Goal: Transaction & Acquisition: Purchase product/service

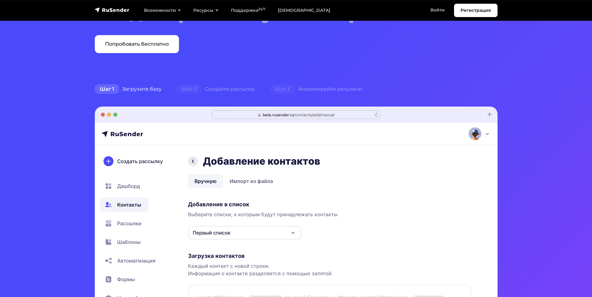
scroll to position [155, 0]
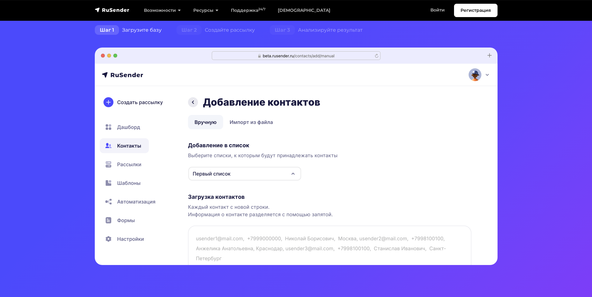
click at [230, 173] on img at bounding box center [296, 157] width 403 height 218
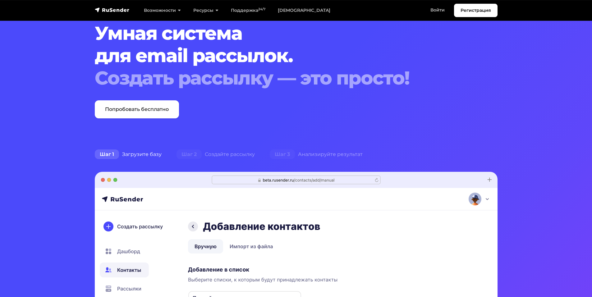
scroll to position [0, 0]
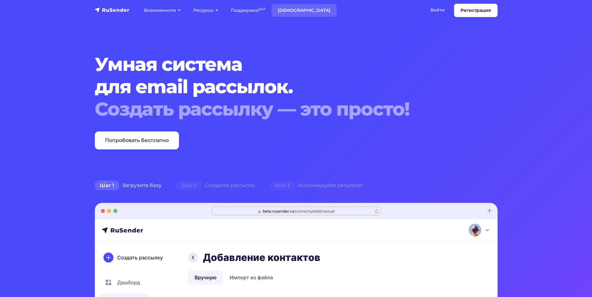
click at [293, 8] on link "[DEMOGRAPHIC_DATA]" at bounding box center [304, 10] width 65 height 13
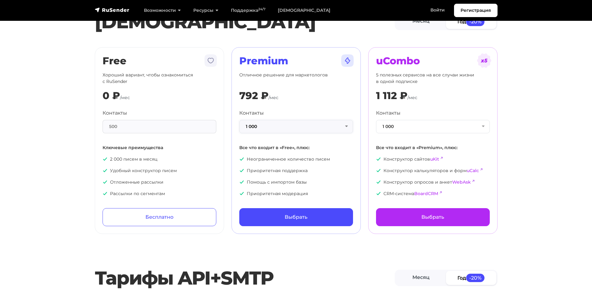
click at [298, 122] on button "1 000" at bounding box center [296, 126] width 114 height 13
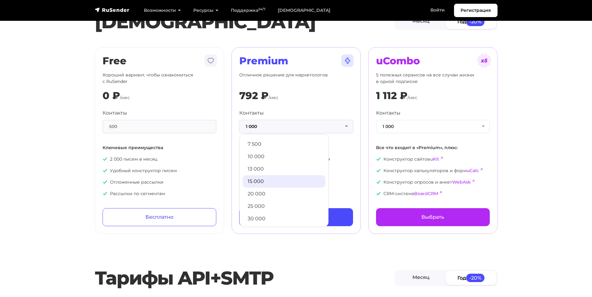
scroll to position [62, 0]
click at [266, 156] on link "10 000" at bounding box center [284, 156] width 83 height 12
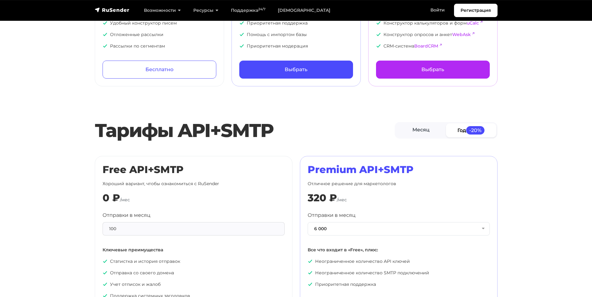
scroll to position [155, 0]
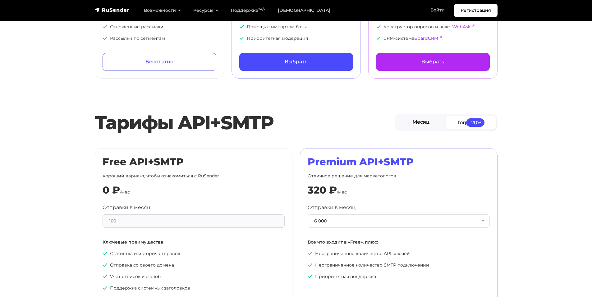
click at [425, 126] on link "Месяц" at bounding box center [421, 123] width 50 height 14
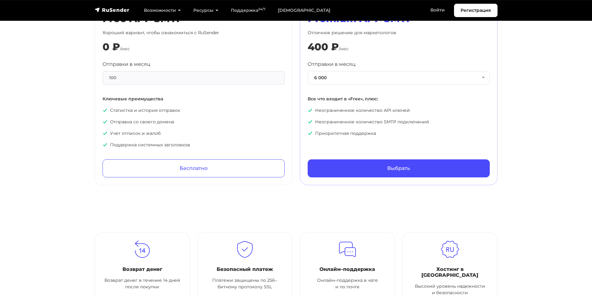
scroll to position [0, 0]
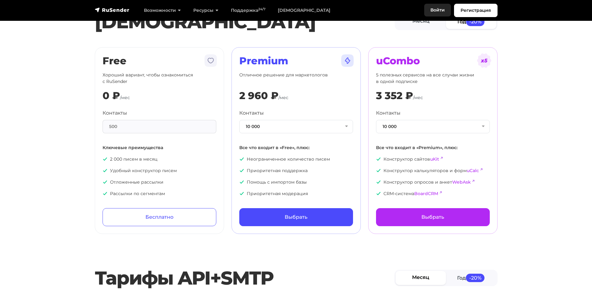
click at [432, 6] on link "Войти" at bounding box center [437, 10] width 27 height 13
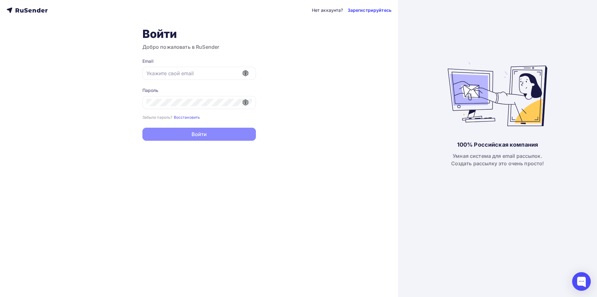
click at [379, 7] on link "Зарегистрируйтесь" at bounding box center [370, 10] width 44 height 6
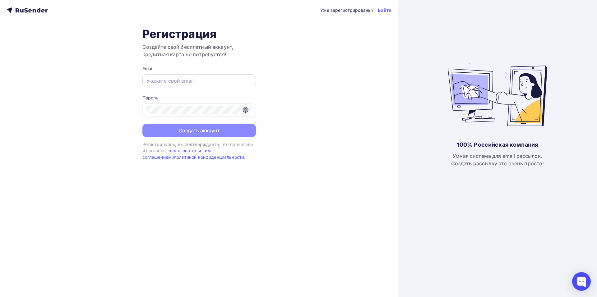
click at [187, 85] on div at bounding box center [198, 80] width 113 height 13
click at [206, 78] on input "text" at bounding box center [198, 80] width 105 height 7
type input "okmonster@mail.ru"
drag, startPoint x: 208, startPoint y: 82, endPoint x: 123, endPoint y: 81, distance: 84.9
click at [123, 81] on div "Уже зарегистрированы? Войти Регистрация Создайте свой бесплатный аккаунт, креди…" at bounding box center [199, 148] width 398 height 297
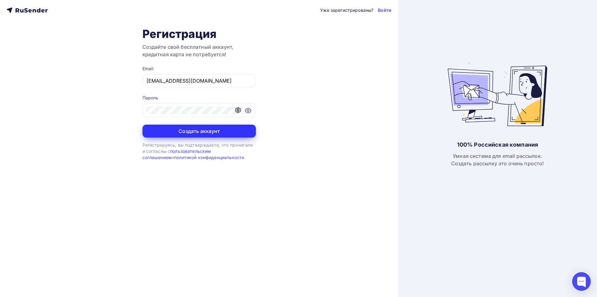
click at [203, 132] on button "Создать аккаунт" at bounding box center [198, 131] width 113 height 13
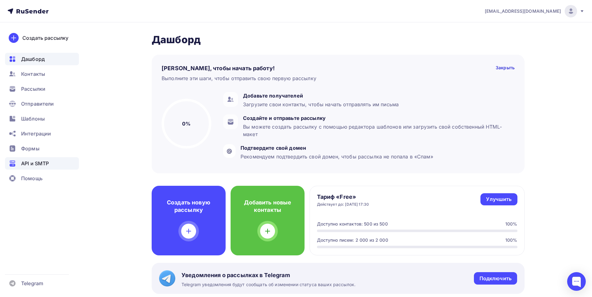
click at [51, 165] on div "API и SMTP" at bounding box center [42, 163] width 74 height 12
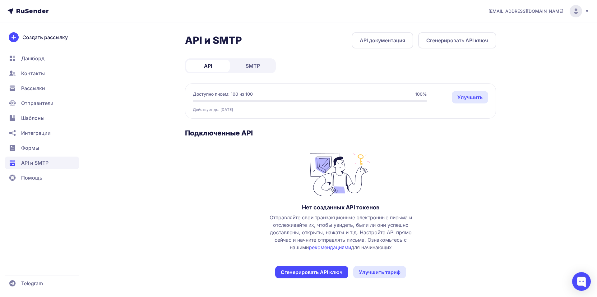
click at [369, 46] on link "API документация" at bounding box center [383, 40] width 62 height 16
click at [472, 97] on link "Улучшить" at bounding box center [470, 97] width 36 height 12
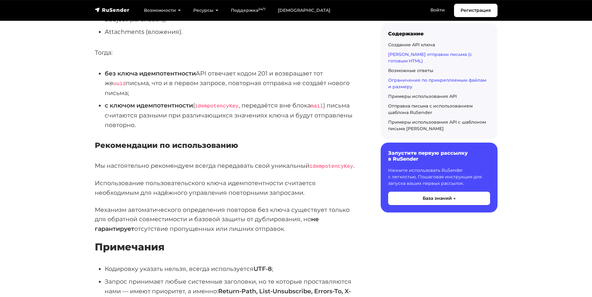
scroll to position [684, 0]
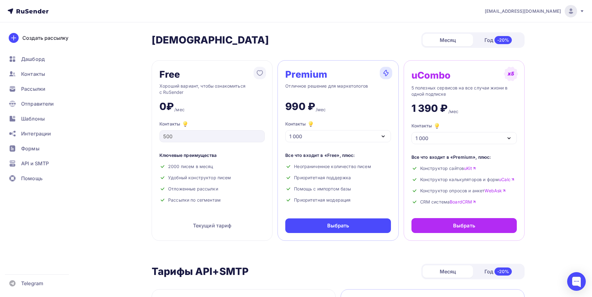
click at [335, 141] on div "1 000" at bounding box center [337, 136] width 105 height 12
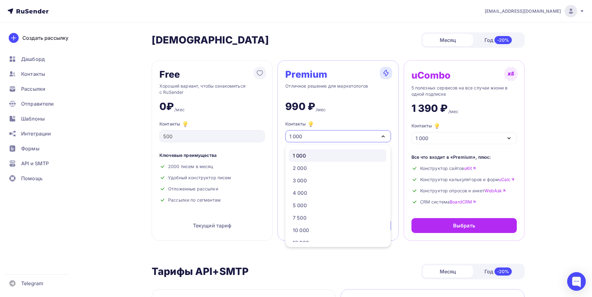
click at [335, 137] on div "1 000" at bounding box center [337, 136] width 105 height 12
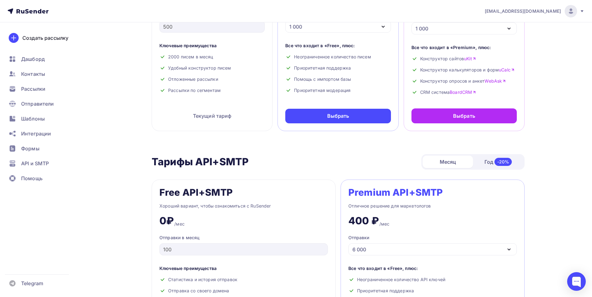
scroll to position [187, 0]
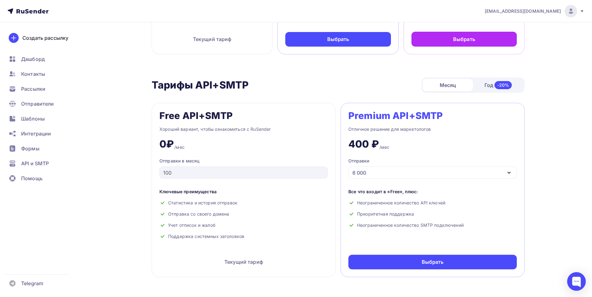
click at [395, 172] on div "6 000" at bounding box center [432, 173] width 168 height 12
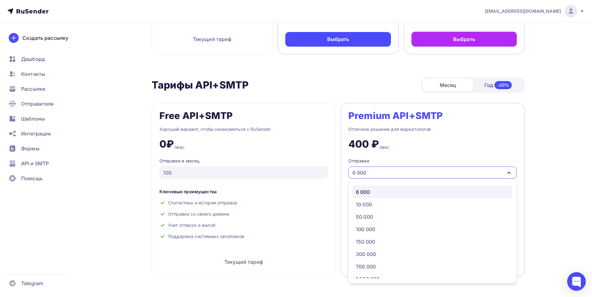
click at [395, 172] on div "6 000" at bounding box center [432, 173] width 168 height 12
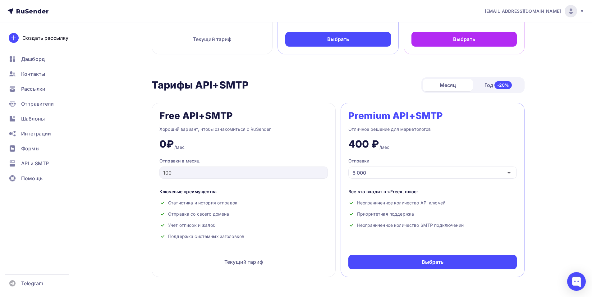
click at [395, 172] on div "6 000" at bounding box center [432, 173] width 168 height 12
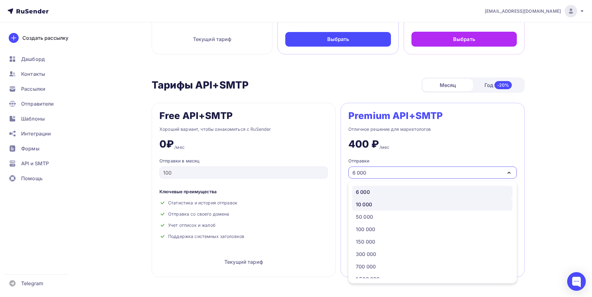
click at [381, 205] on div "10 000" at bounding box center [432, 204] width 153 height 7
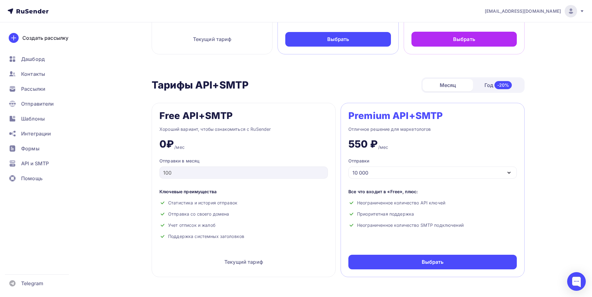
click at [392, 178] on div "10 000" at bounding box center [432, 173] width 168 height 12
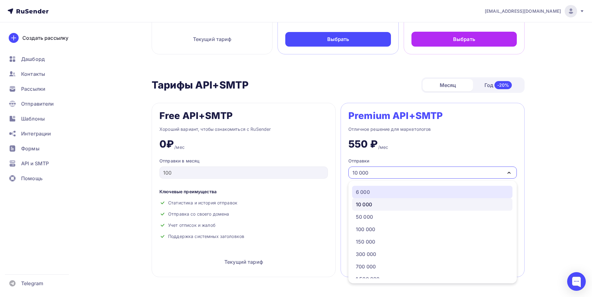
click at [389, 189] on div "6 000" at bounding box center [432, 191] width 153 height 7
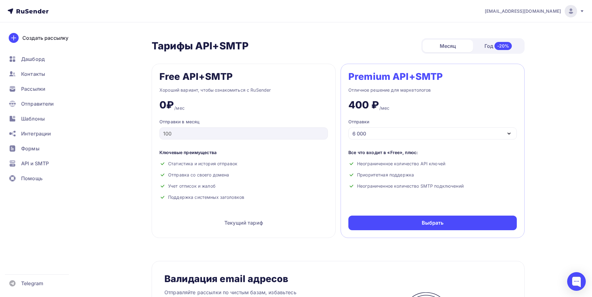
scroll to position [280, 0]
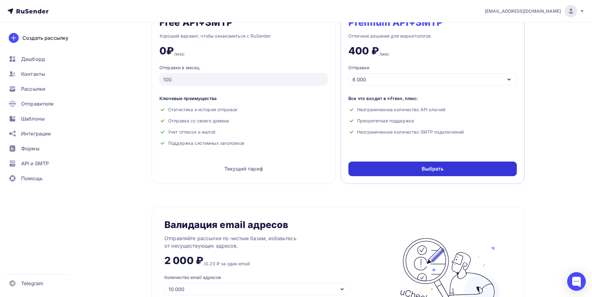
click at [436, 171] on div "Выбрать" at bounding box center [433, 168] width 22 height 7
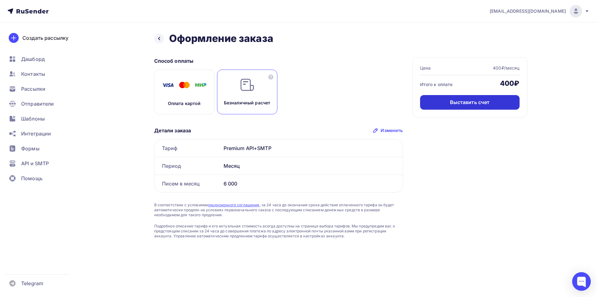
click at [465, 105] on div "Выставить счет" at bounding box center [470, 102] width 40 height 7
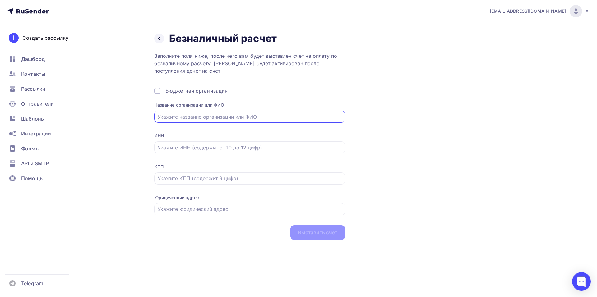
click at [218, 114] on input "text" at bounding box center [250, 116] width 184 height 7
paste input "7725288780"
type input "ООО "АЙРДУИНО""
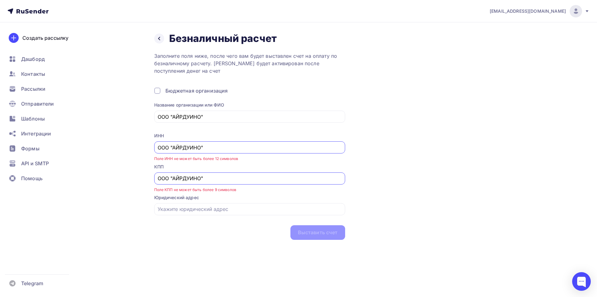
drag, startPoint x: 217, startPoint y: 148, endPoint x: 118, endPoint y: 141, distance: 99.1
click at [118, 141] on div "Назад Безналичный расчет Безналичный расчет Заполните поля ниже, после чего вам…" at bounding box center [298, 143] width 509 height 242
paste input "7725288780"
type input "7725288780"
click at [131, 167] on div "Назад Безналичный расчет Безналичный расчет Заполните поля ниже, после чего вам…" at bounding box center [298, 143] width 509 height 242
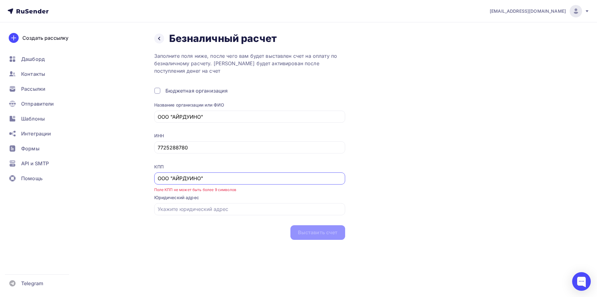
drag, startPoint x: 221, startPoint y: 180, endPoint x: 131, endPoint y: 181, distance: 89.5
click at [131, 181] on div "Назад Безналичный расчет Безналичный расчет Заполните поля ниже, после чего вам…" at bounding box center [298, 143] width 509 height 242
paste input "770801001"
type input "770801001"
click at [132, 181] on div "Назад Безналичный расчет Безналичный расчет Заполните поля ниже, после чего вам…" at bounding box center [298, 143] width 509 height 242
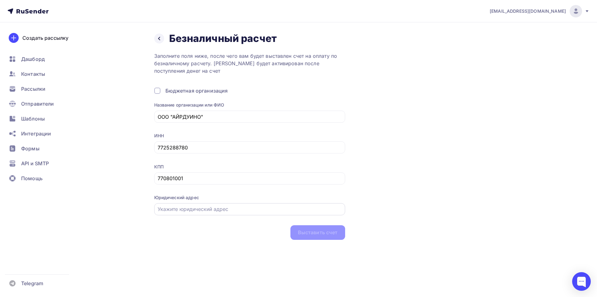
click at [195, 211] on input "text" at bounding box center [250, 208] width 184 height 7
paste input "[STREET_ADDRESS]"
type input "[STREET_ADDRESS]"
click at [321, 236] on div "Выставить счет" at bounding box center [318, 232] width 40 height 7
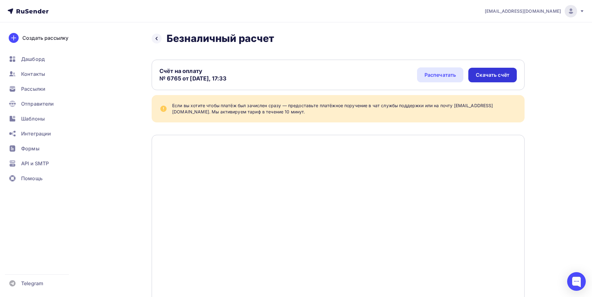
click at [495, 77] on div "Скачать счёт" at bounding box center [493, 74] width 34 height 7
